Goal: Task Accomplishment & Management: Manage account settings

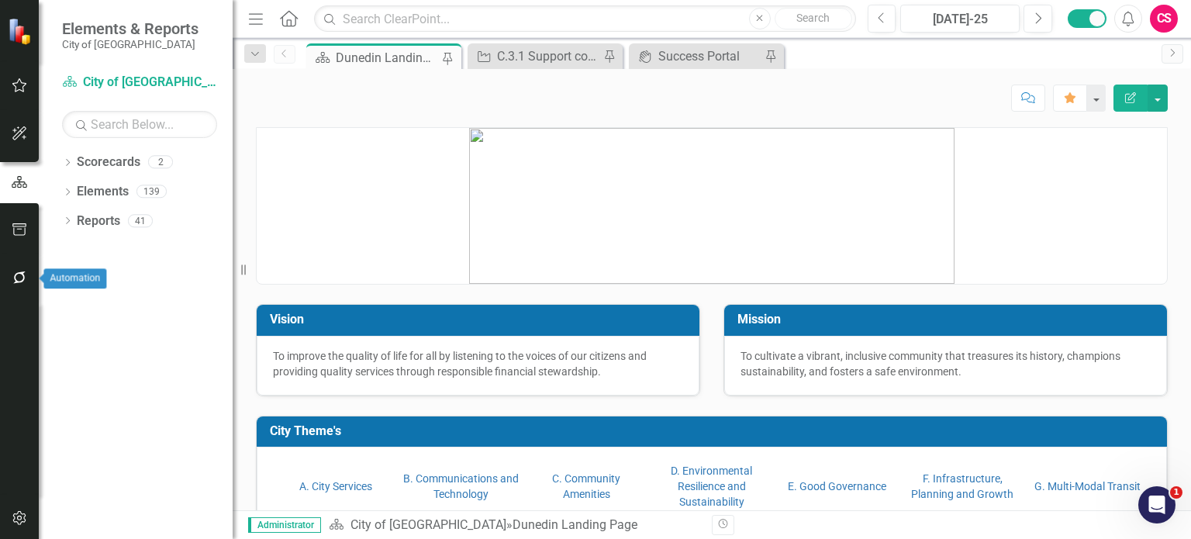
click at [24, 278] on icon "button" at bounding box center [20, 277] width 16 height 12
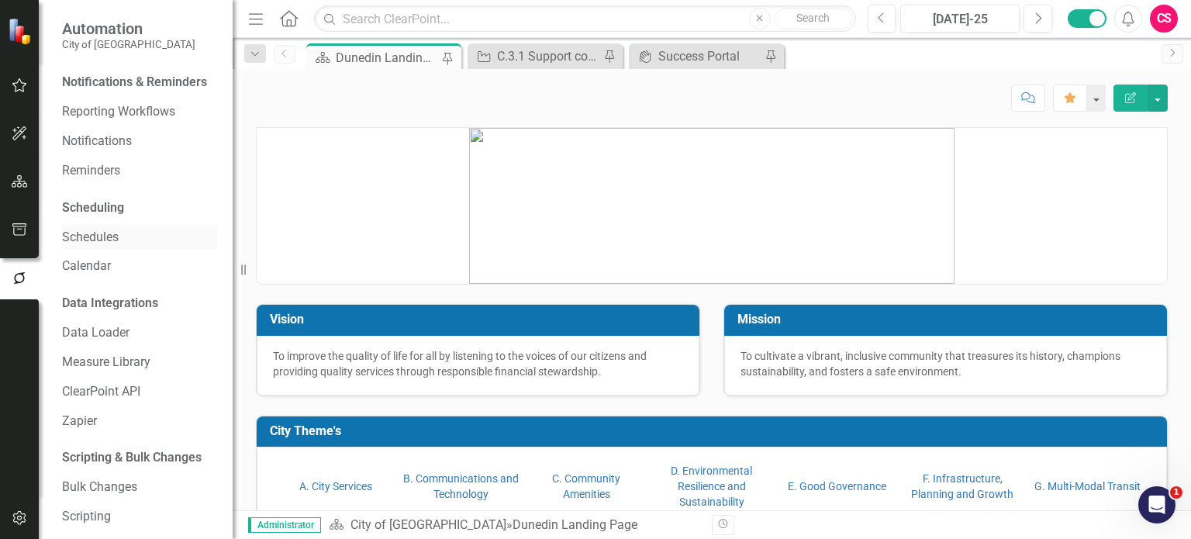
click at [100, 246] on link "Schedules" at bounding box center [139, 238] width 155 height 18
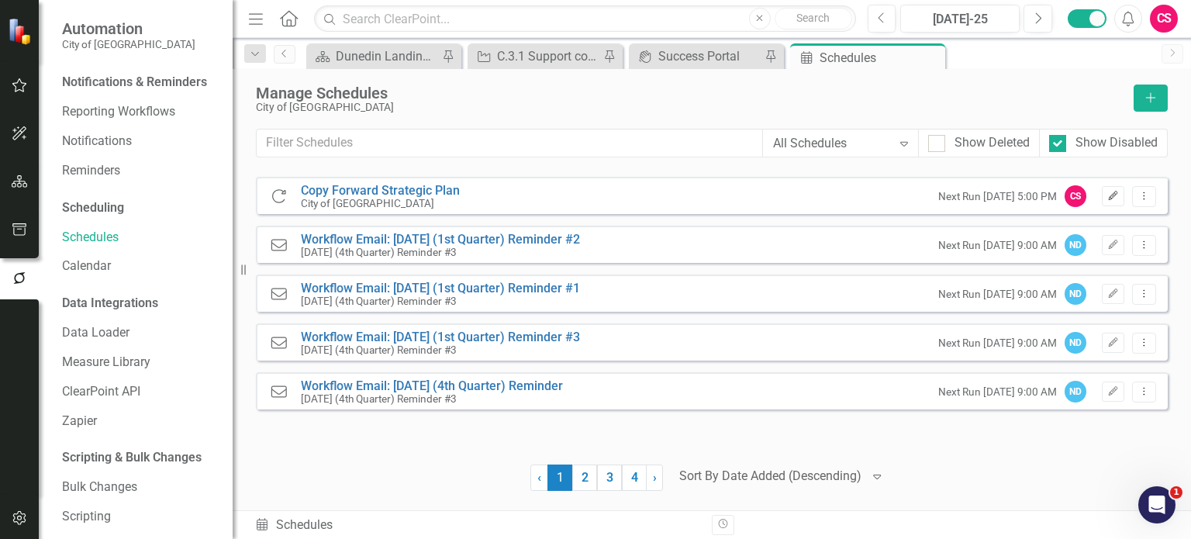
click at [1112, 195] on icon "Edit" at bounding box center [1113, 195] width 12 height 9
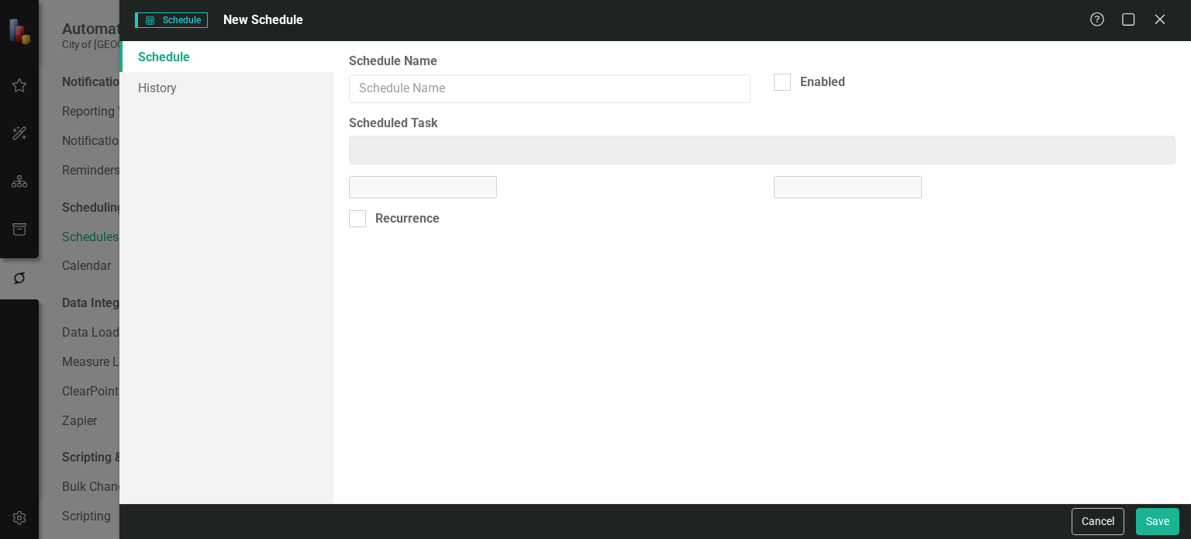
type input "Copy Forward Strategic Plan"
checkbox input "true"
type input "Copy Forward: City of [GEOGRAPHIC_DATA]"
select select "pm"
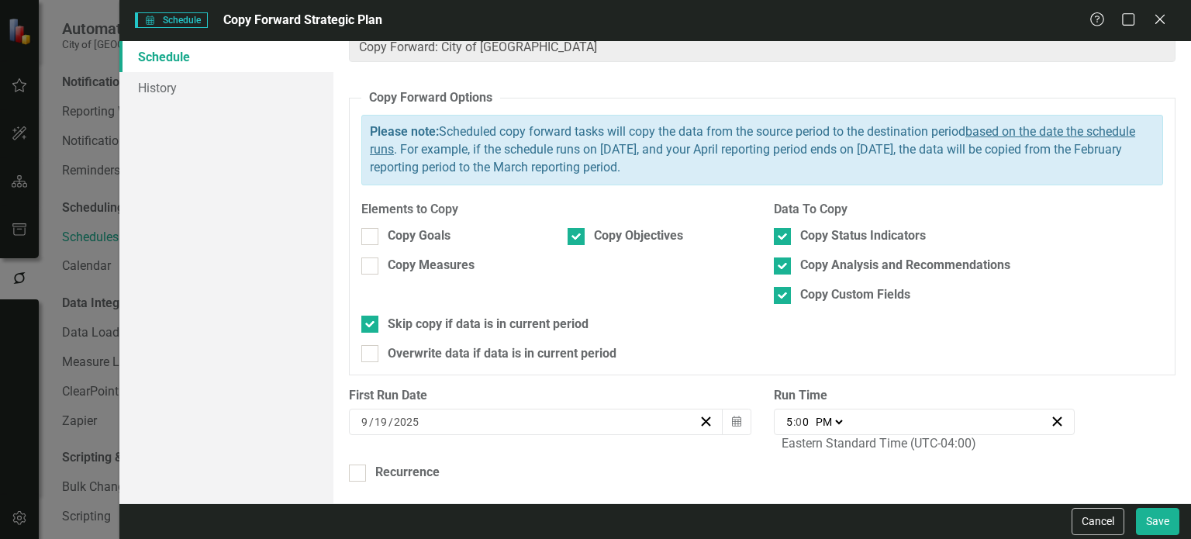
scroll to position [56, 0]
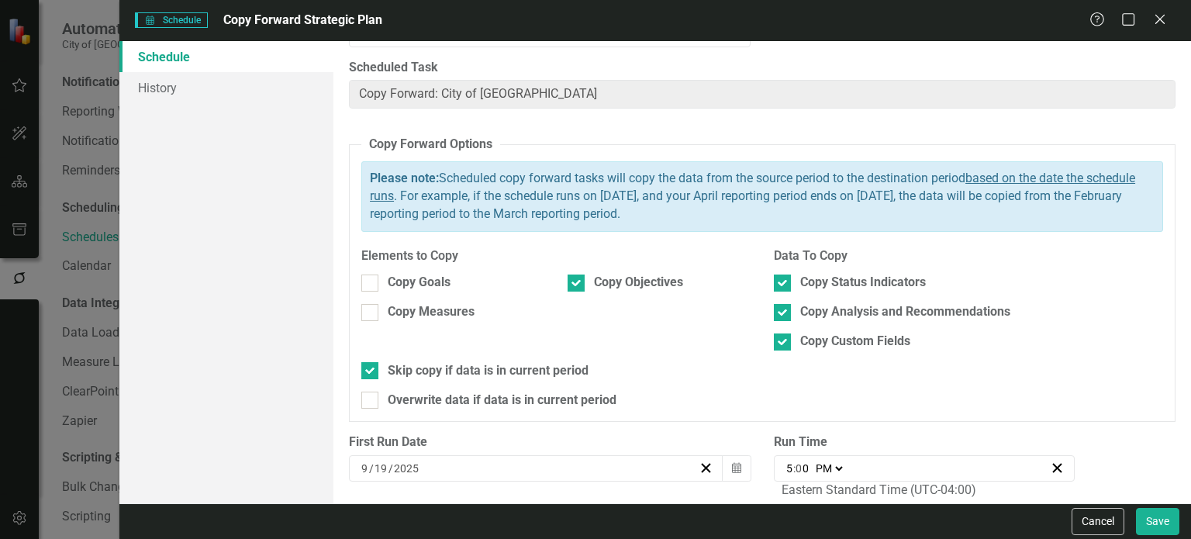
click at [260, 200] on div "Schedule History" at bounding box center [226, 272] width 214 height 462
click at [1112, 526] on button "Cancel" at bounding box center [1097, 521] width 53 height 27
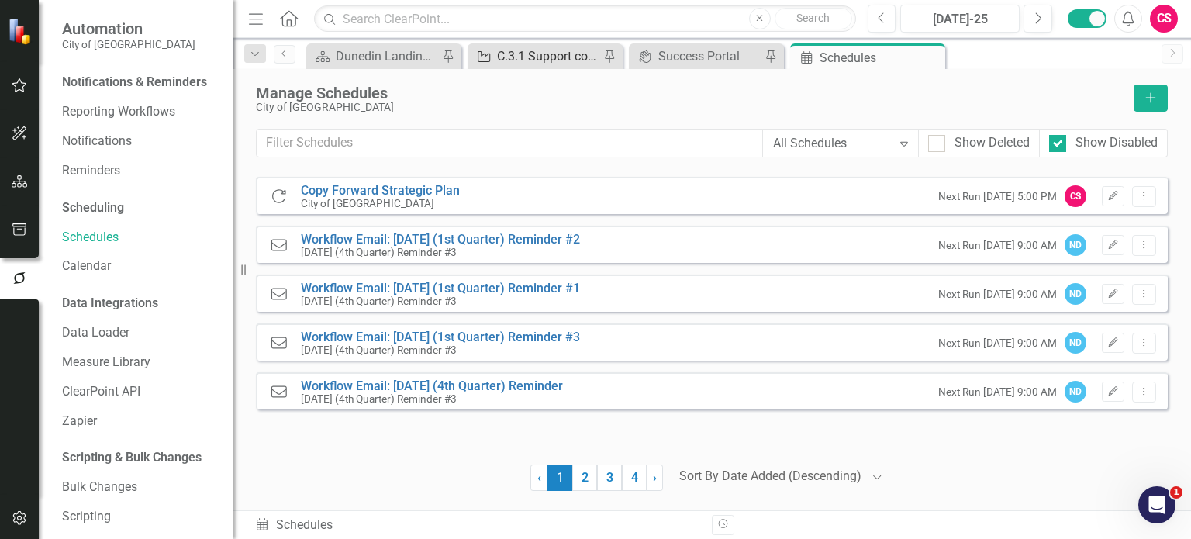
click at [561, 54] on div "C.3.1 Support community programs that enhance the city’s Scottish cultural heri…" at bounding box center [548, 56] width 102 height 19
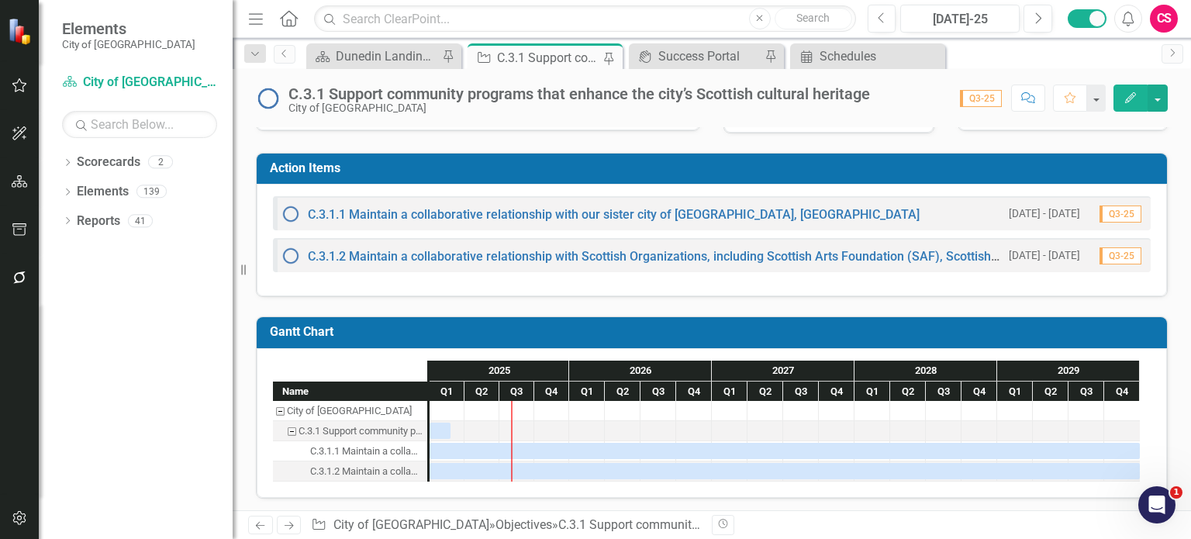
scroll to position [267, 0]
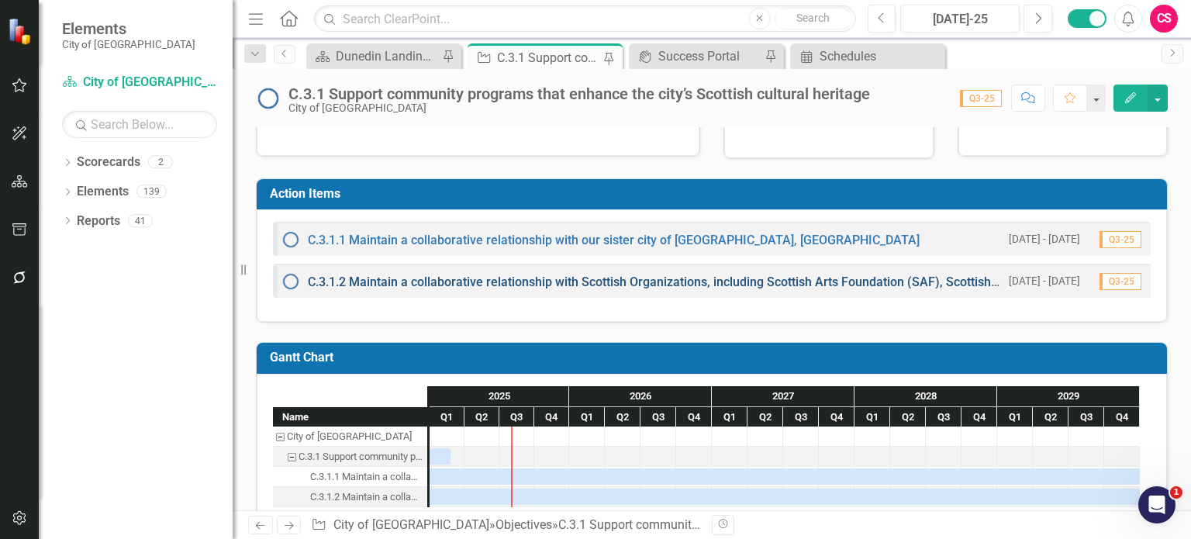
click at [552, 282] on link "C.3.1.2 Maintain a collaborative relationship with Scottish Organizations, incl…" at bounding box center [753, 281] width 890 height 15
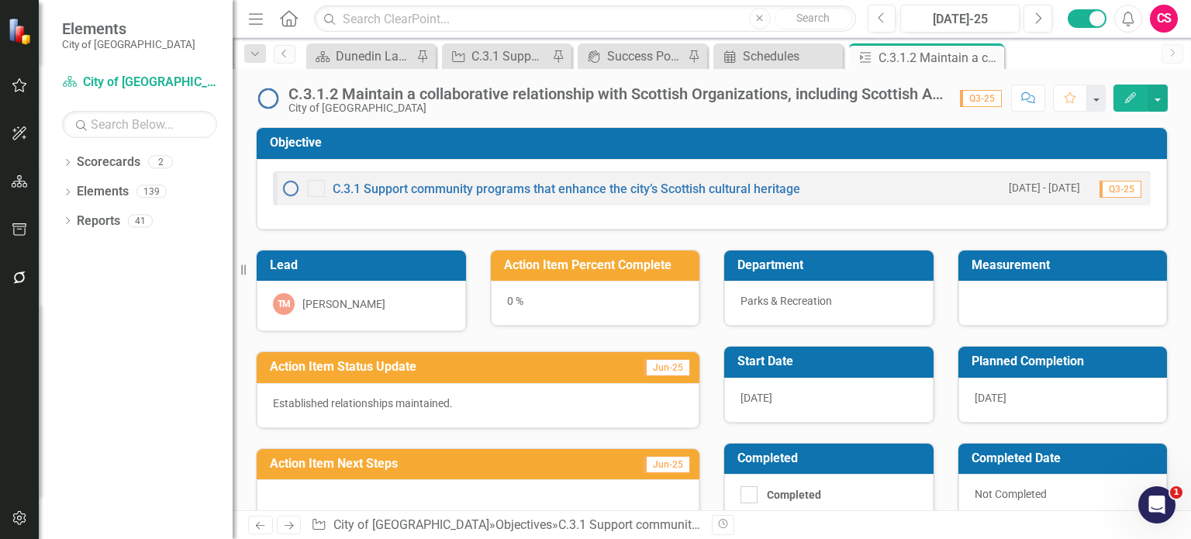
scroll to position [124, 0]
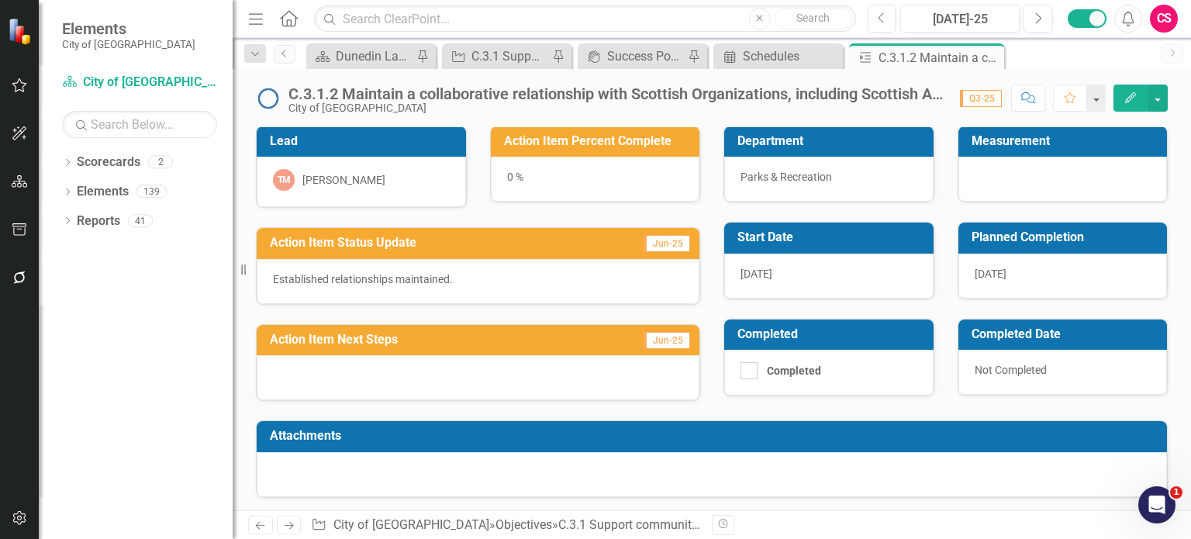
click at [1139, 102] on button "Edit" at bounding box center [1130, 97] width 34 height 27
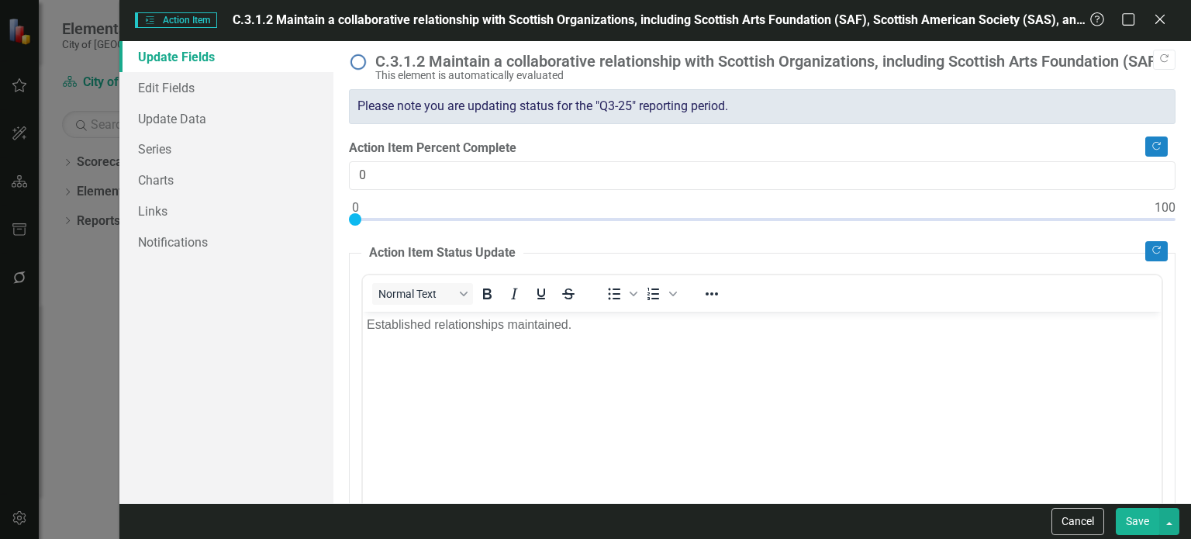
scroll to position [0, 0]
click at [210, 156] on link "Series" at bounding box center [226, 148] width 214 height 31
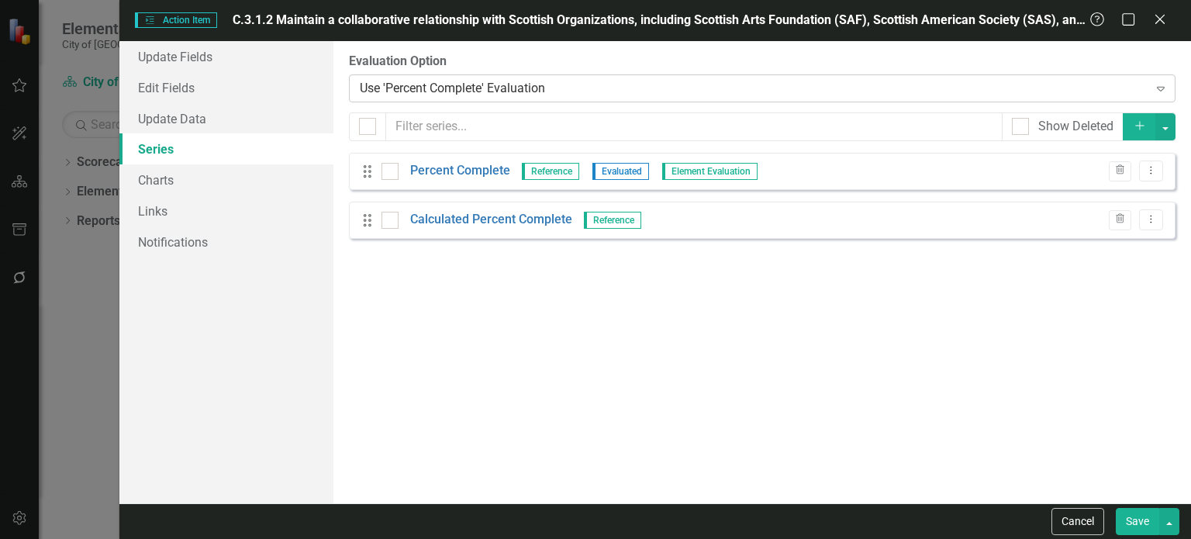
click at [450, 90] on div "Use 'Percent Complete' Evaluation" at bounding box center [754, 88] width 788 height 18
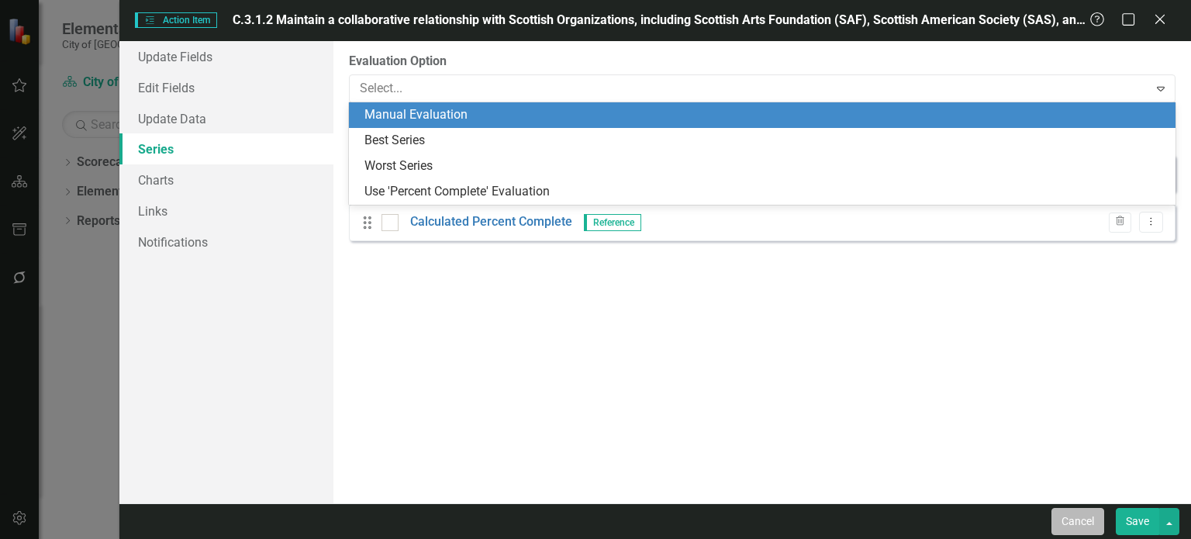
click at [1081, 514] on button "Cancel" at bounding box center [1077, 521] width 53 height 27
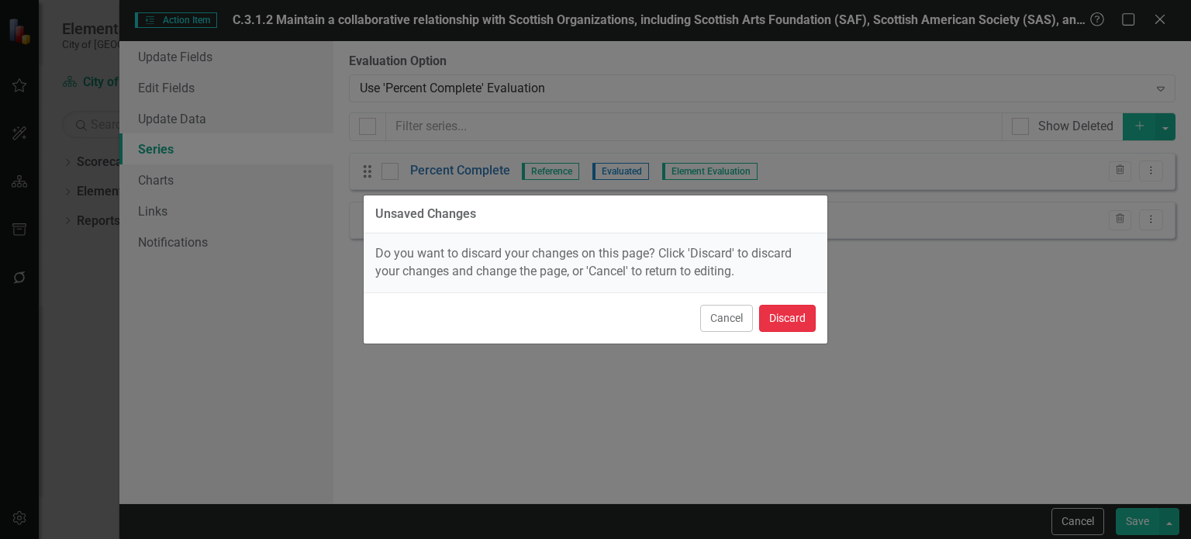
click at [810, 328] on button "Discard" at bounding box center [787, 318] width 57 height 27
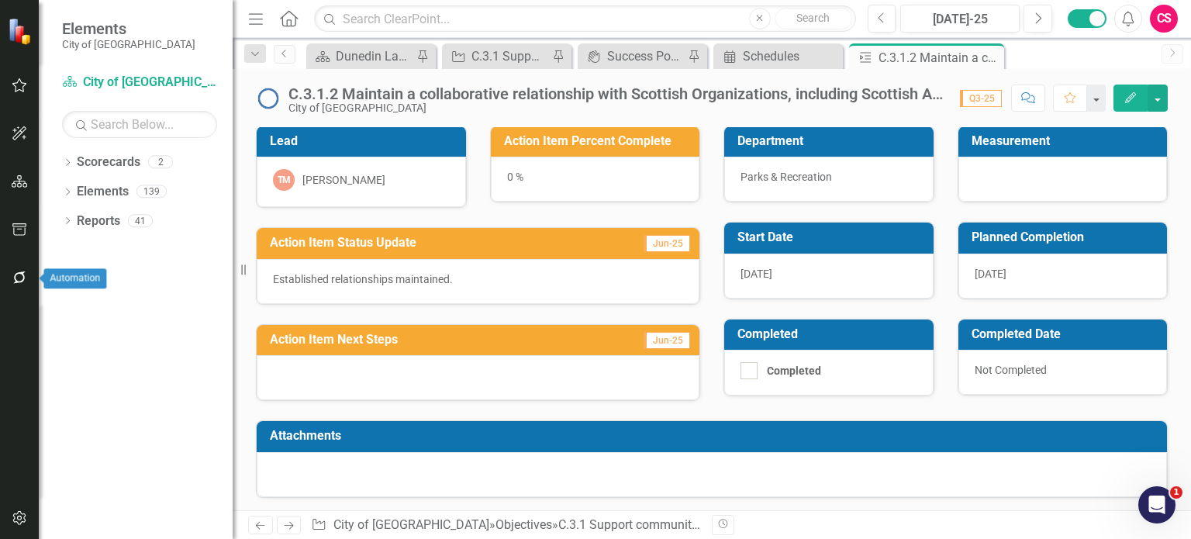
click at [19, 284] on button "button" at bounding box center [19, 278] width 35 height 33
